Goal: Information Seeking & Learning: Find contact information

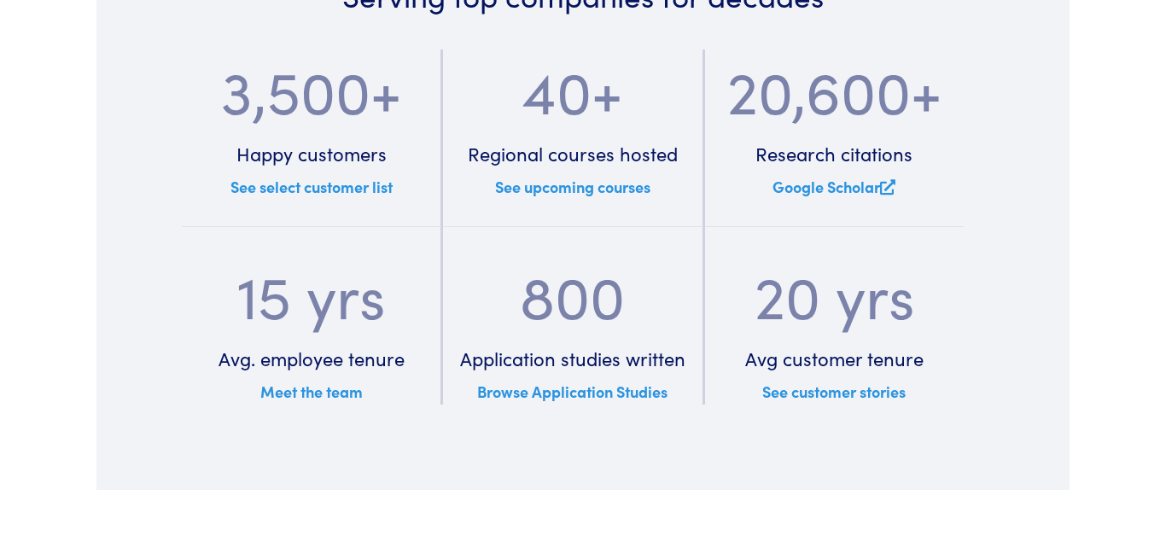
scroll to position [4080, 0]
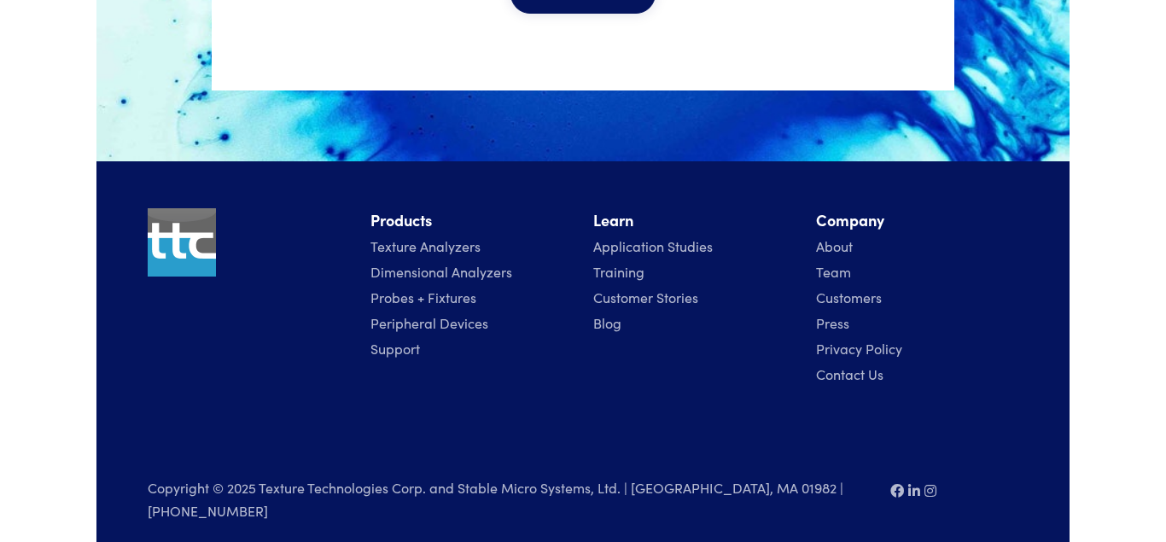
click at [850, 370] on link "Contact Us" at bounding box center [849, 373] width 67 height 19
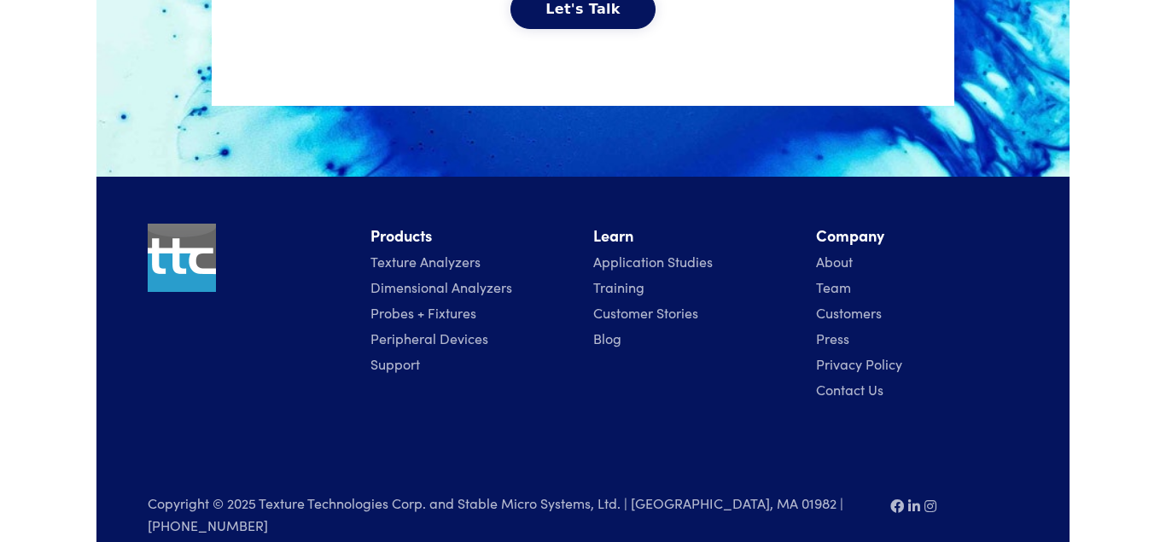
scroll to position [4079, 0]
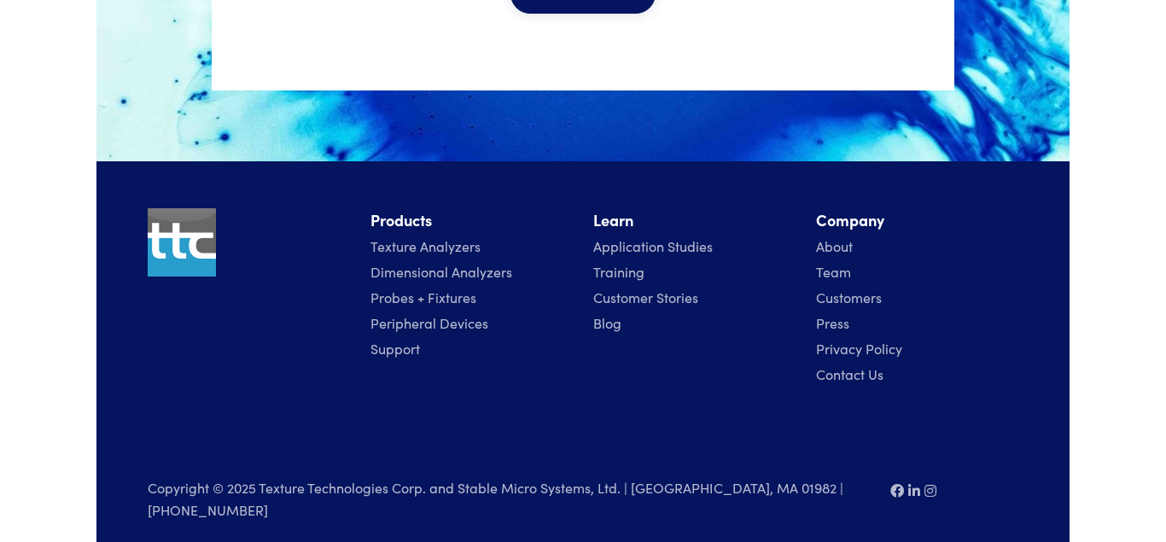
click at [850, 370] on link "Contact Us" at bounding box center [849, 373] width 67 height 19
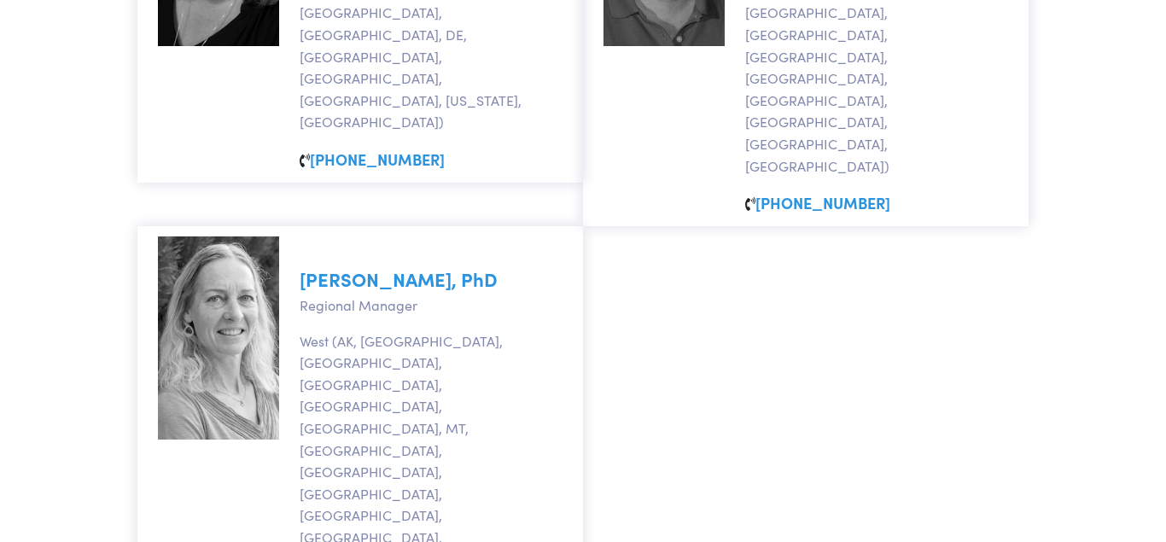
scroll to position [1977, 0]
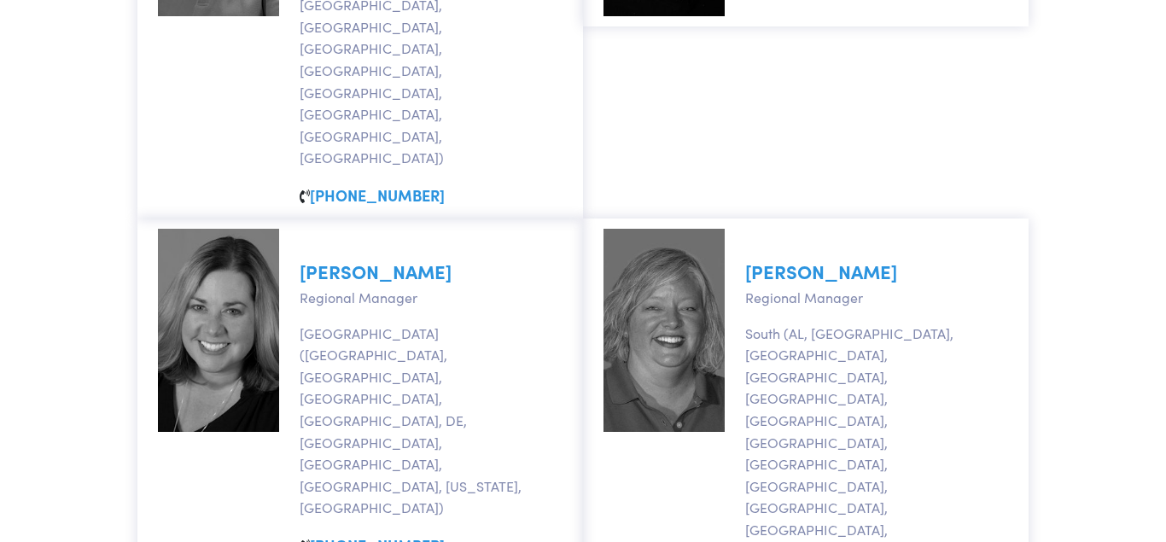
scroll to position [1977, 0]
